Goal: Obtain resource: Obtain resource

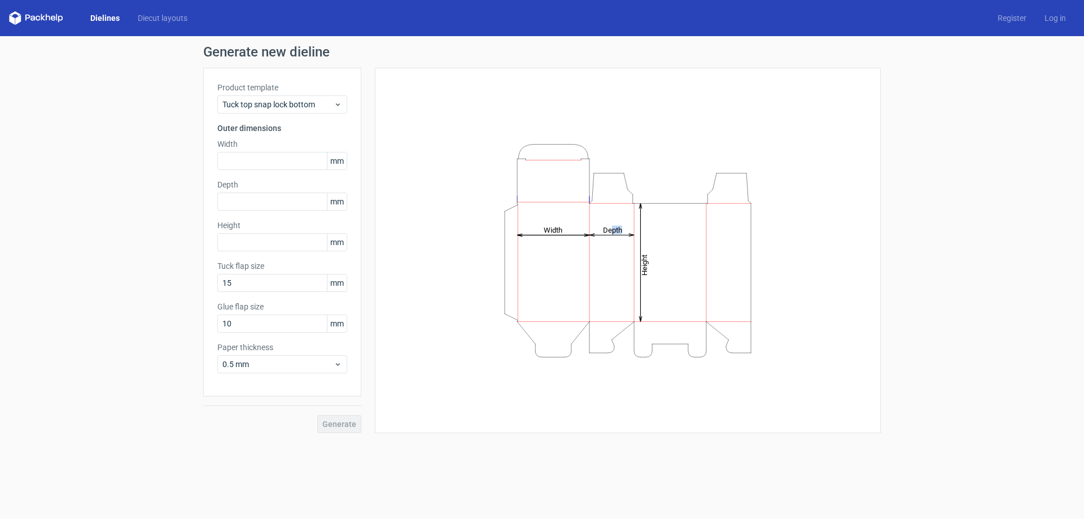
drag, startPoint x: 577, startPoint y: 236, endPoint x: 606, endPoint y: 242, distance: 29.4
click at [606, 242] on icon "Height Depth Width" at bounding box center [628, 251] width 339 height 226
click at [581, 306] on icon "Height Depth Width" at bounding box center [628, 251] width 339 height 226
click at [278, 106] on span "Tuck top snap lock bottom" at bounding box center [278, 104] width 111 height 11
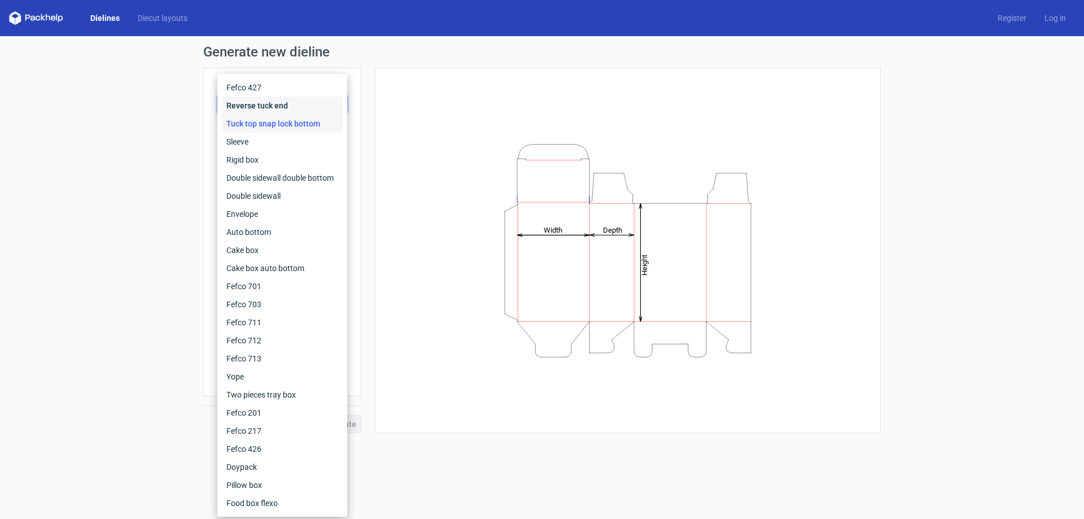
click at [278, 106] on div "Reverse tuck end" at bounding box center [282, 106] width 121 height 18
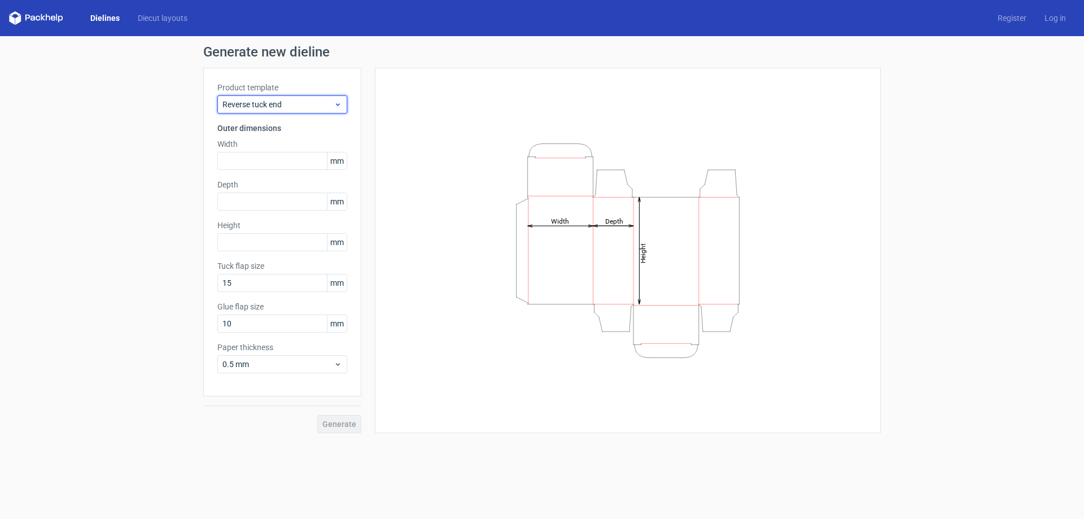
click at [278, 106] on span "Reverse tuck end" at bounding box center [278, 104] width 111 height 11
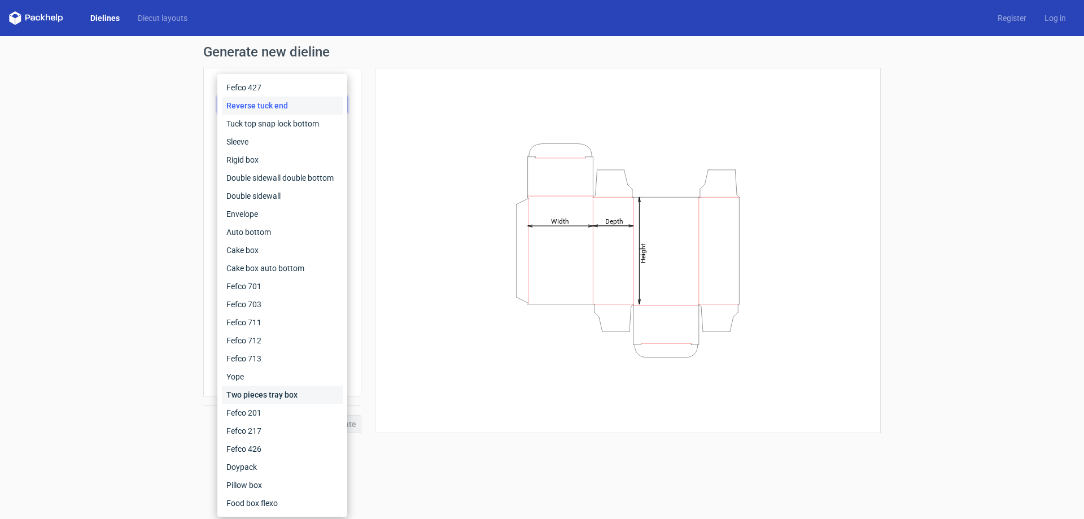
click at [294, 390] on div "Two pieces tray box" at bounding box center [282, 395] width 121 height 18
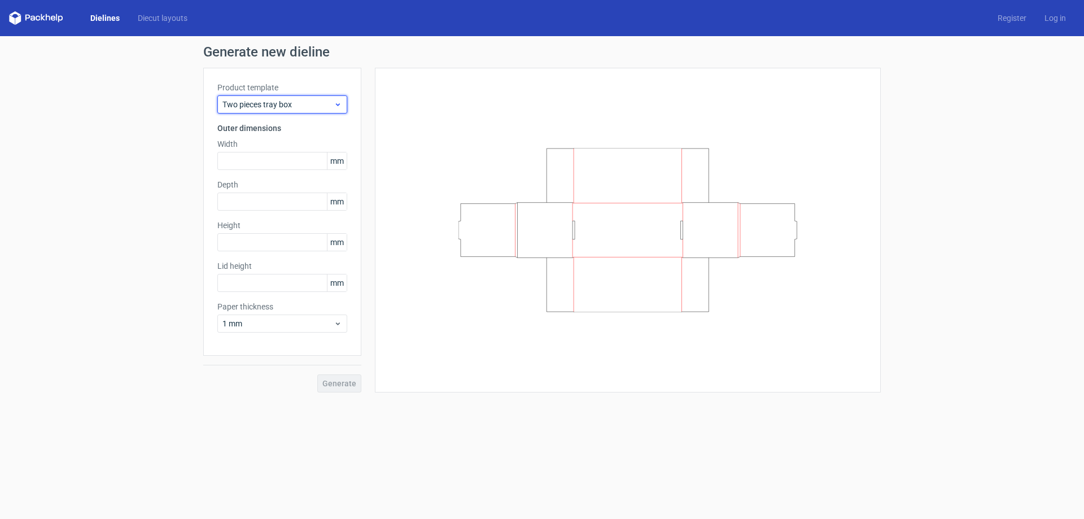
click at [304, 102] on span "Two pieces tray box" at bounding box center [278, 104] width 111 height 11
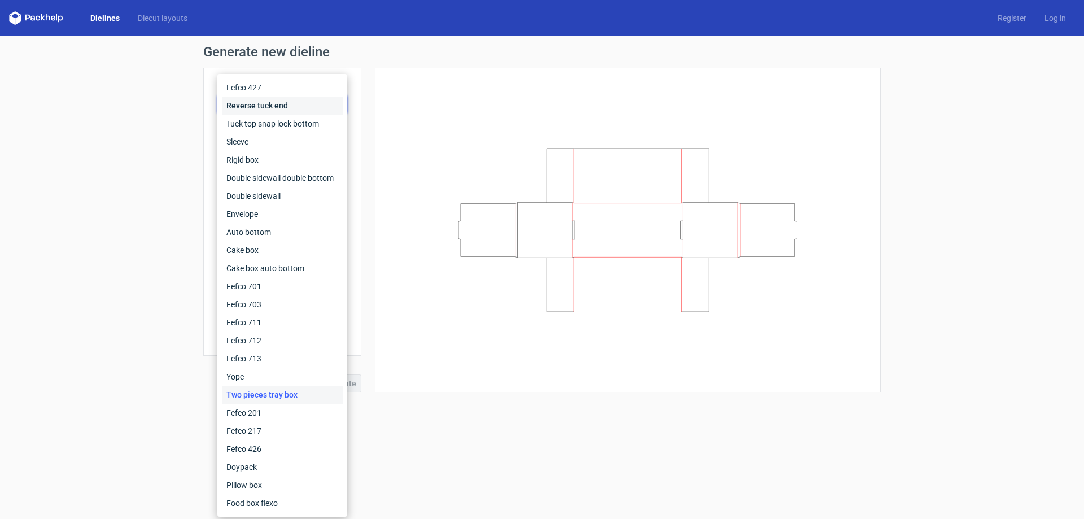
click at [281, 102] on div "Reverse tuck end" at bounding box center [282, 106] width 121 height 18
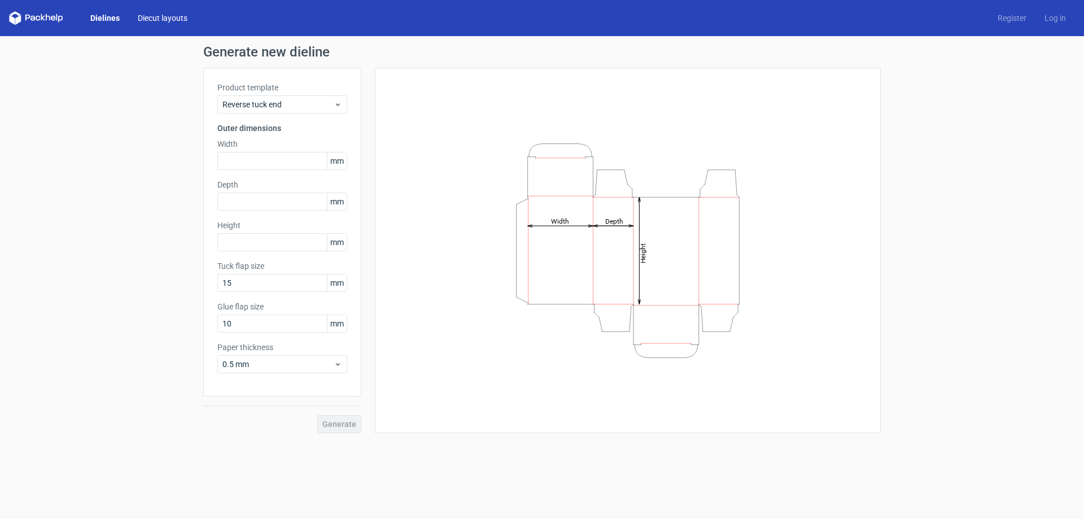
click at [171, 20] on link "Diecut layouts" at bounding box center [163, 17] width 68 height 11
